Goal: Transaction & Acquisition: Download file/media

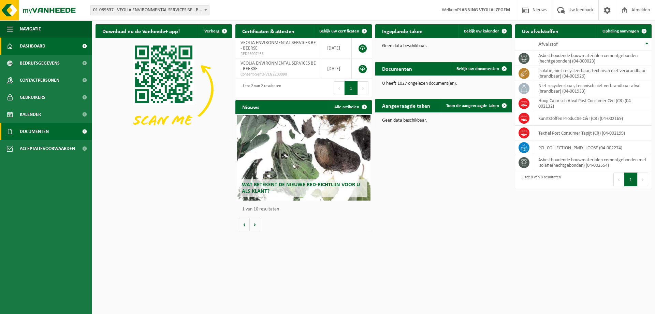
click at [39, 132] on span "Documenten" at bounding box center [34, 131] width 29 height 17
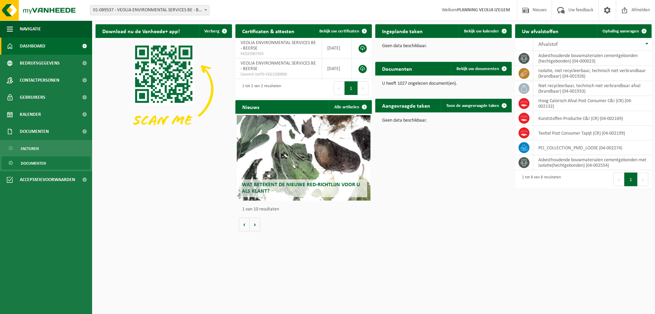
click at [42, 164] on span "Documenten" at bounding box center [33, 163] width 25 height 13
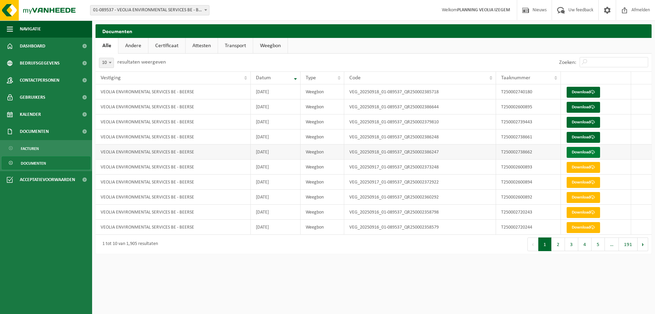
click at [578, 156] on link "Download" at bounding box center [583, 152] width 33 height 11
click at [585, 134] on link "Download" at bounding box center [583, 137] width 33 height 11
click at [582, 121] on link "Download" at bounding box center [583, 122] width 33 height 11
click at [583, 91] on link "Download" at bounding box center [583, 92] width 33 height 11
